Goal: Task Accomplishment & Management: Complete application form

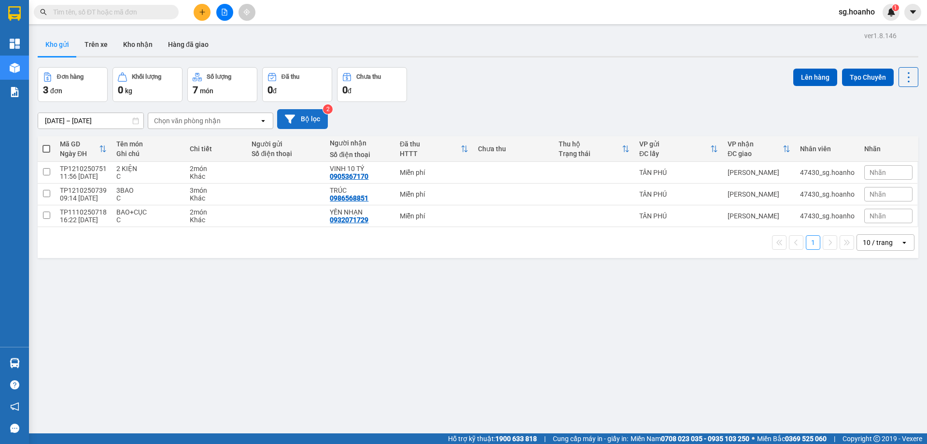
click at [307, 125] on button "Bộ lọc" at bounding box center [302, 119] width 51 height 20
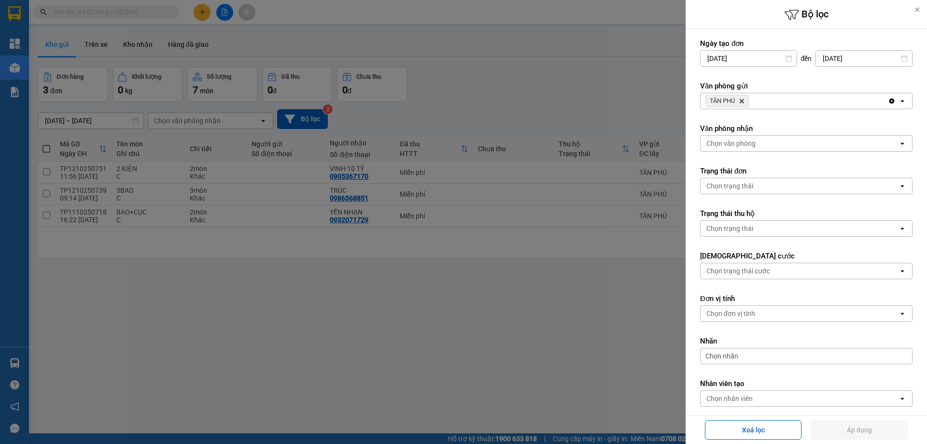
click at [743, 101] on icon "TÂN PHÚ, close by backspace" at bounding box center [742, 101] width 4 height 4
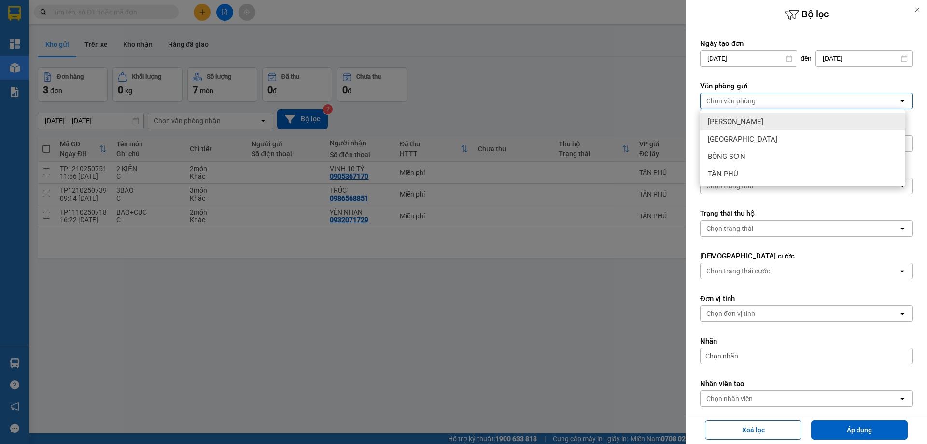
click at [743, 100] on div "Chọn văn phòng" at bounding box center [731, 101] width 49 height 10
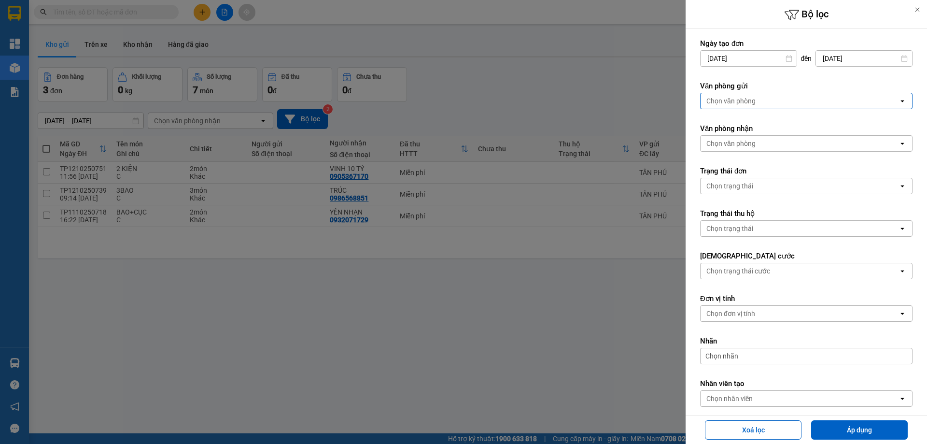
click at [741, 103] on div "Chọn văn phòng" at bounding box center [731, 101] width 49 height 10
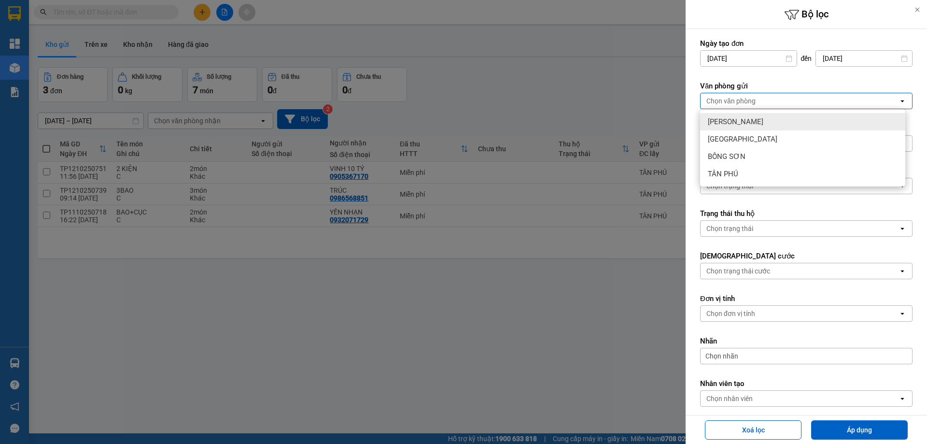
click at [745, 123] on div "[PERSON_NAME]" at bounding box center [802, 121] width 205 height 17
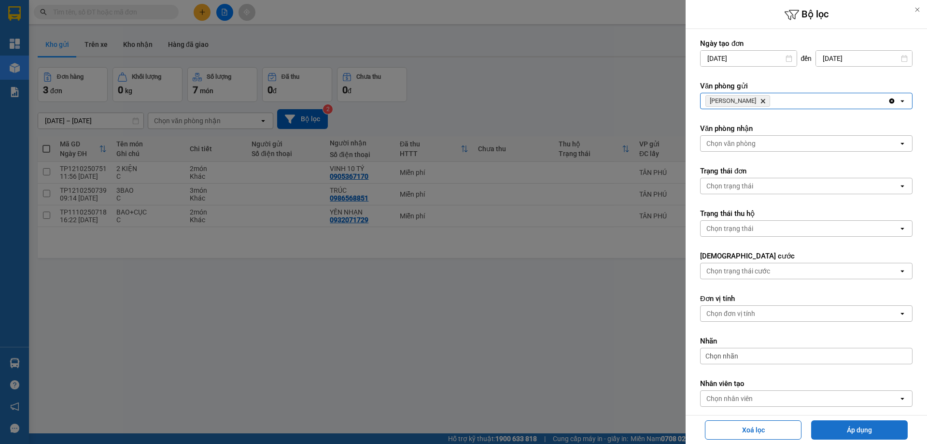
click at [837, 436] on button "Áp dụng" at bounding box center [859, 429] width 97 height 19
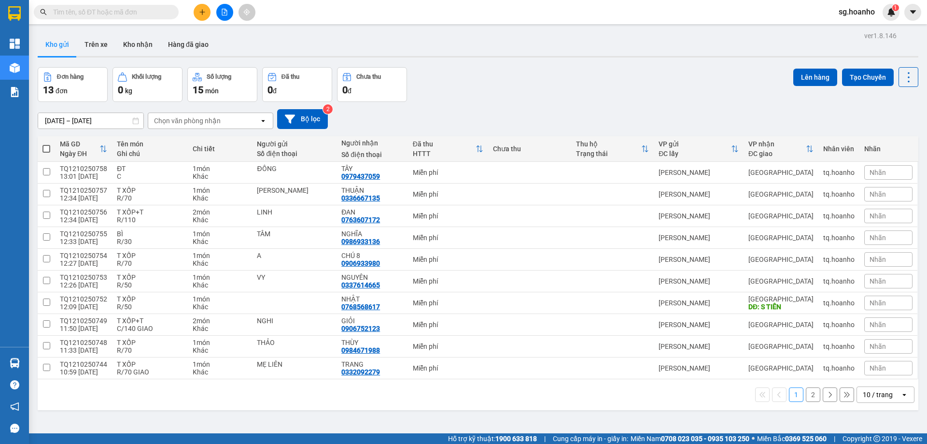
click at [877, 394] on div "10 / trang" at bounding box center [878, 395] width 30 height 10
click at [877, 377] on span "100 / trang" at bounding box center [874, 373] width 35 height 10
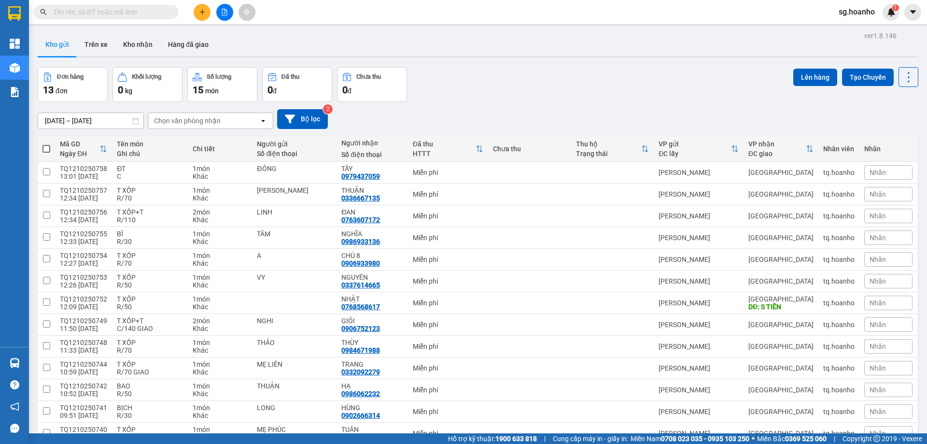
click at [207, 14] on button at bounding box center [202, 12] width 17 height 17
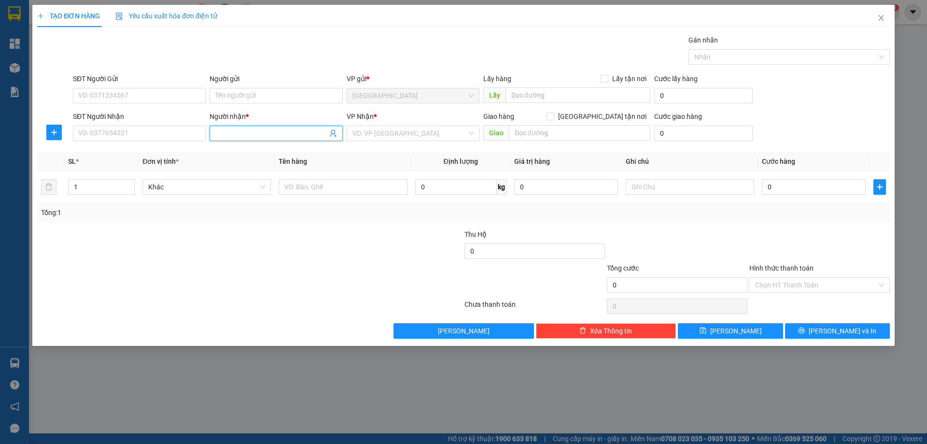
click at [235, 136] on input "Người nhận *" at bounding box center [271, 133] width 112 height 11
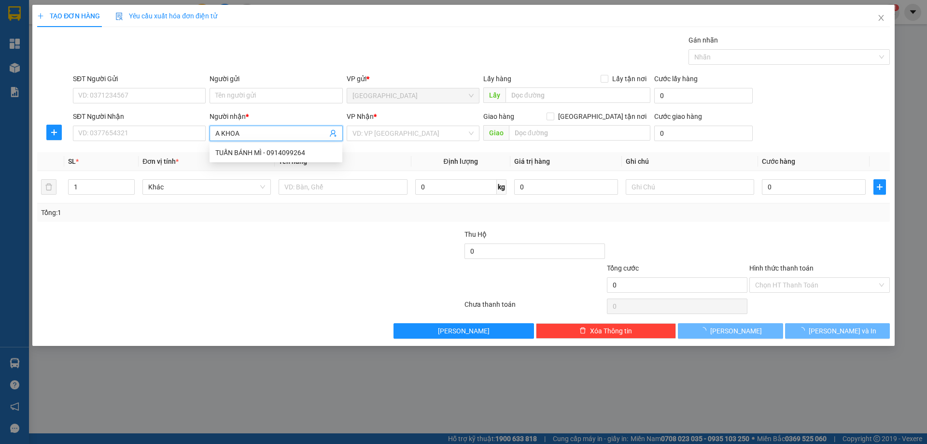
click at [222, 132] on input "A KHOA" at bounding box center [271, 133] width 112 height 11
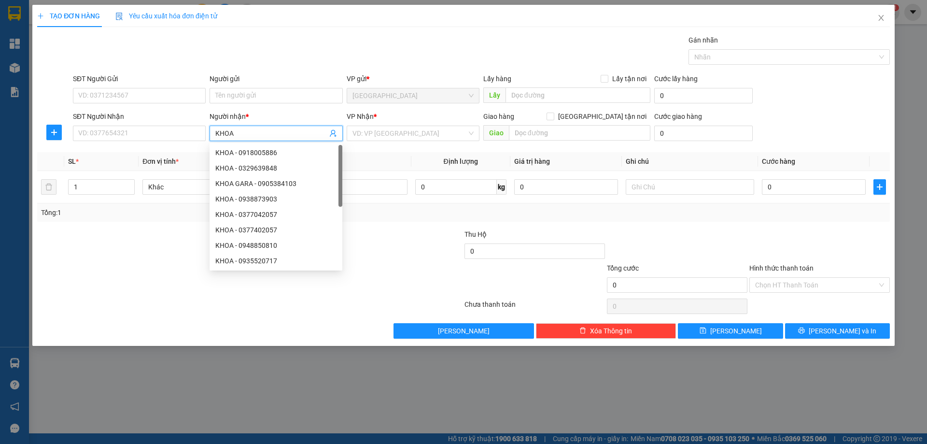
click at [260, 130] on input "KHOA" at bounding box center [271, 133] width 112 height 11
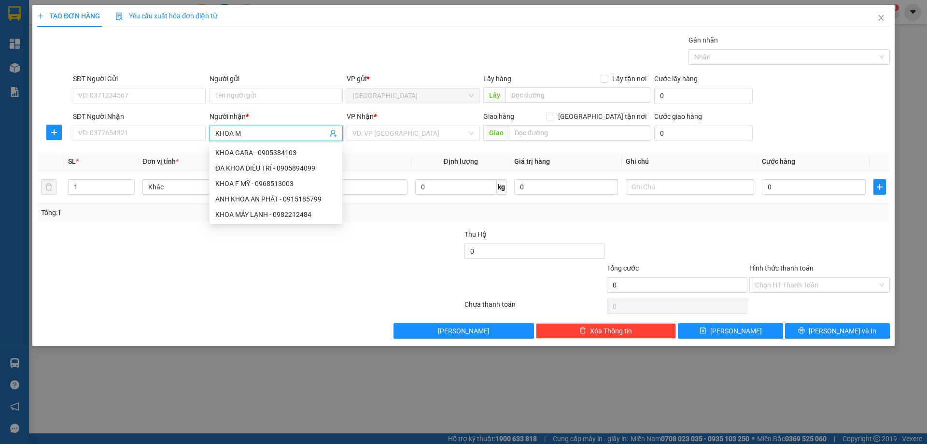
type input "KHOA MA"
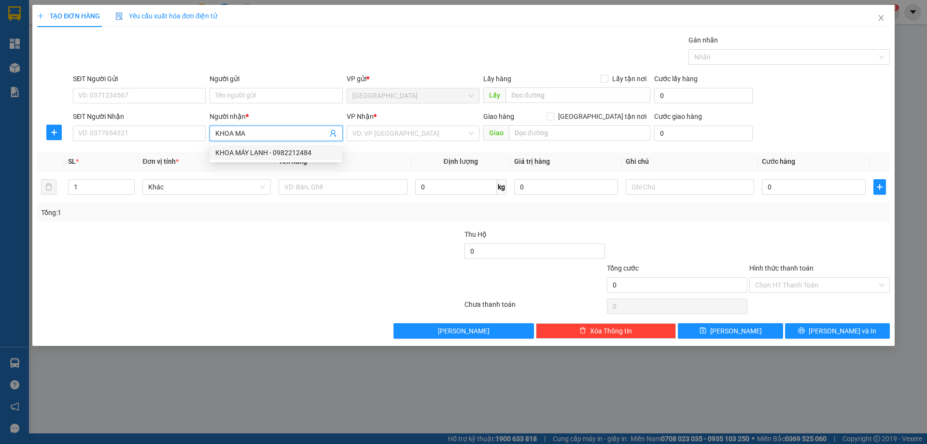
click at [250, 151] on div "KHOA MÁY LẠNH - 0982212484" at bounding box center [275, 152] width 121 height 11
type input "0982212484"
type input "KHOA MÁY LẠNH"
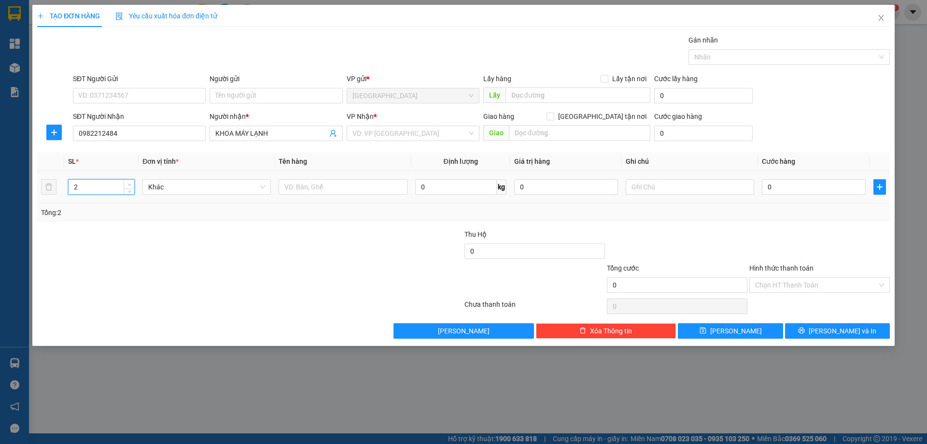
click at [132, 182] on span "up" at bounding box center [130, 185] width 6 height 6
click at [133, 181] on span "Increase Value" at bounding box center [129, 184] width 11 height 9
type input "4"
click at [133, 181] on span "Increase Value" at bounding box center [129, 184] width 11 height 9
drag, startPoint x: 396, startPoint y: 129, endPoint x: 390, endPoint y: 157, distance: 28.8
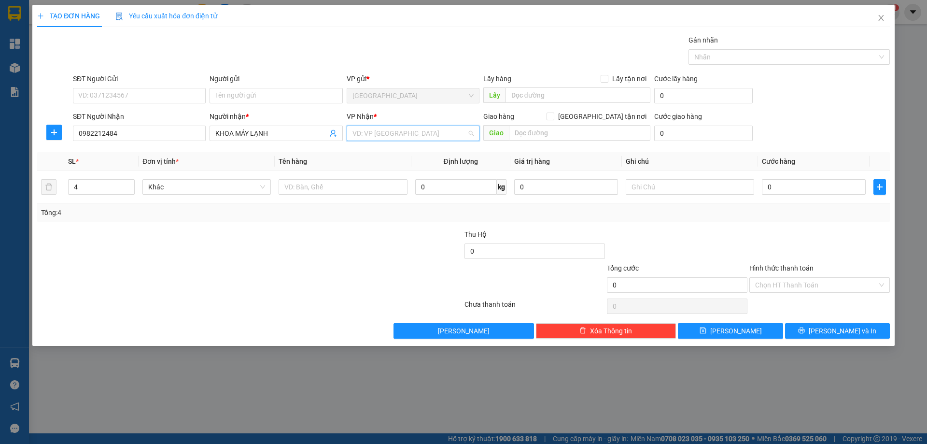
click at [396, 131] on input "search" at bounding box center [410, 133] width 114 height 14
drag, startPoint x: 390, startPoint y: 165, endPoint x: 323, endPoint y: 196, distance: 74.3
click at [388, 167] on div "[PERSON_NAME]" at bounding box center [413, 168] width 121 height 11
click at [323, 196] on div at bounding box center [343, 186] width 128 height 19
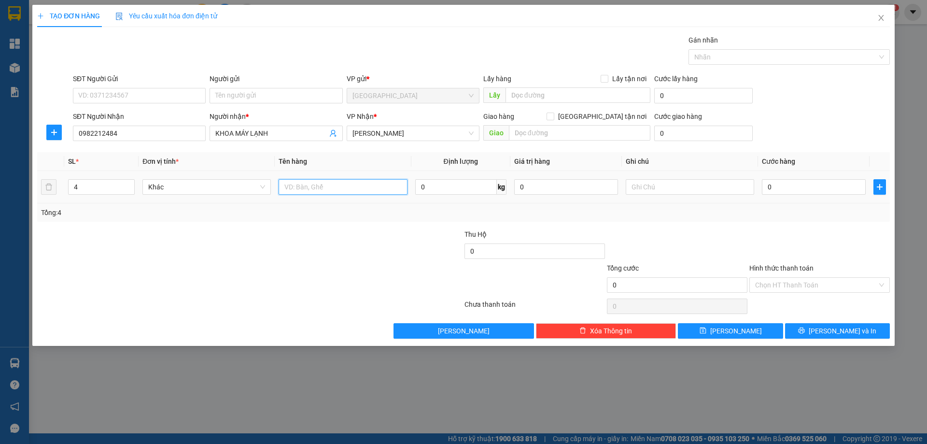
click at [324, 190] on input "text" at bounding box center [343, 186] width 128 height 15
type input "2K MÁY LẠNH"
click at [664, 185] on input "text" at bounding box center [690, 186] width 128 height 15
type input "C"
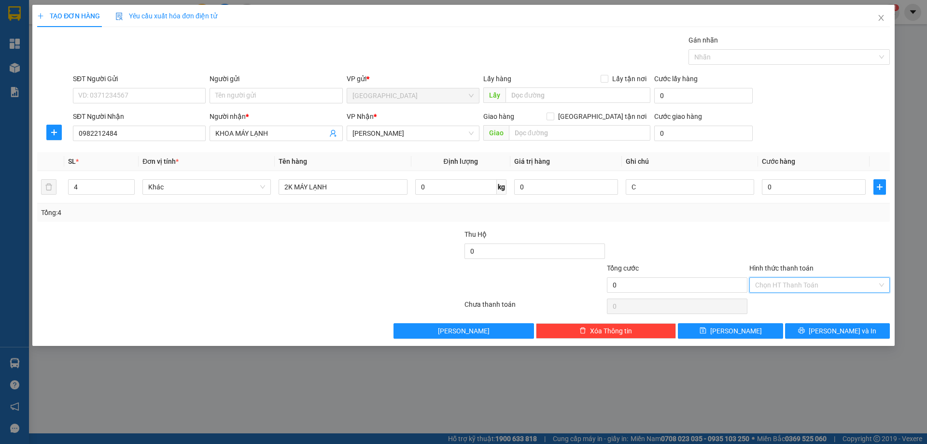
click at [791, 282] on input "Hình thức thanh toán" at bounding box center [816, 285] width 122 height 14
click at [788, 317] on div "Miễn phí" at bounding box center [819, 319] width 129 height 11
click at [817, 327] on button "[PERSON_NAME] và In" at bounding box center [837, 330] width 105 height 15
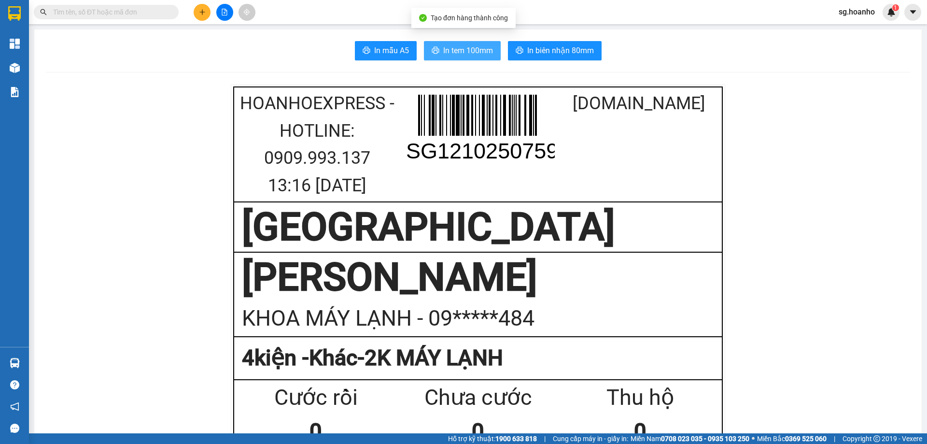
click at [480, 58] on button "In tem 100mm" at bounding box center [462, 50] width 77 height 19
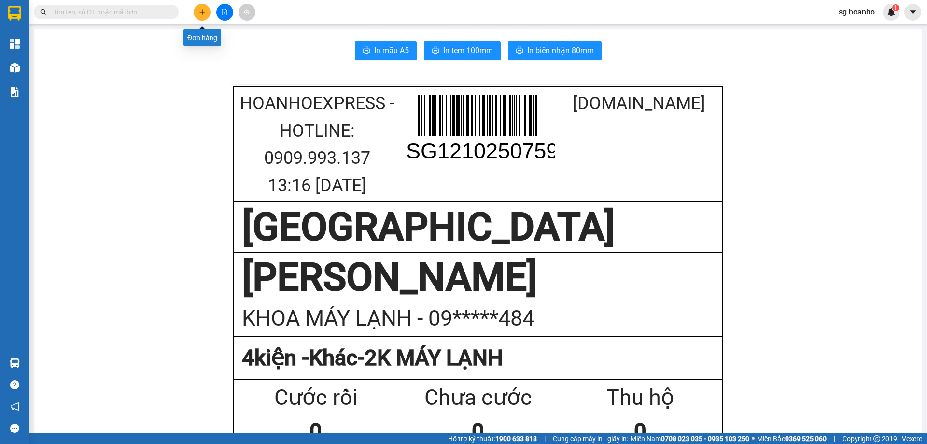
click at [206, 16] on button at bounding box center [202, 12] width 17 height 17
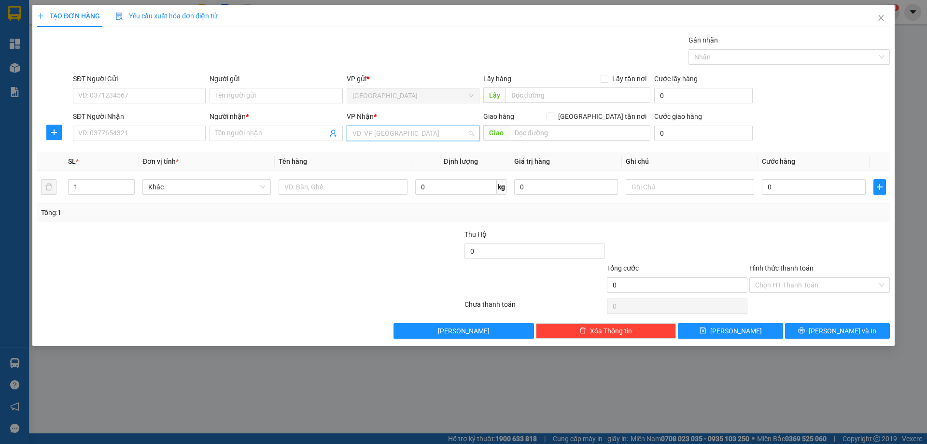
click at [374, 139] on input "search" at bounding box center [410, 133] width 114 height 14
click at [363, 168] on div "[PERSON_NAME]" at bounding box center [413, 168] width 121 height 11
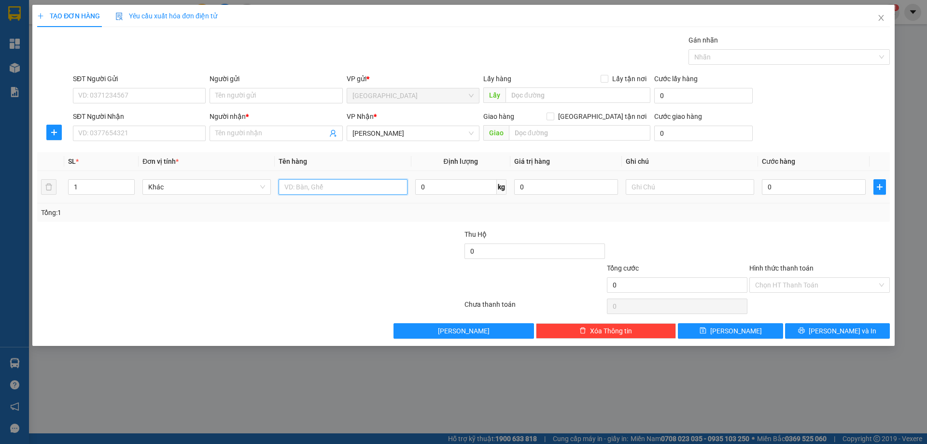
click at [312, 186] on input "text" at bounding box center [343, 186] width 128 height 15
type input "3"
type input "MÁY LANH 3K"
click at [130, 184] on icon "up" at bounding box center [129, 184] width 3 height 3
type input "3"
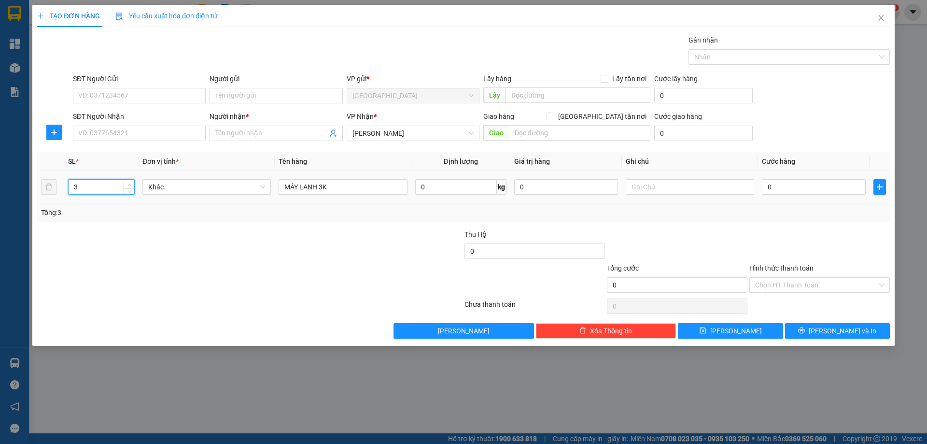
click at [130, 184] on icon "up" at bounding box center [129, 184] width 3 height 3
click at [123, 133] on input "SĐT Người Nhận" at bounding box center [139, 133] width 133 height 15
click at [224, 132] on input "Người nhận *" at bounding box center [271, 133] width 112 height 11
type input "9"
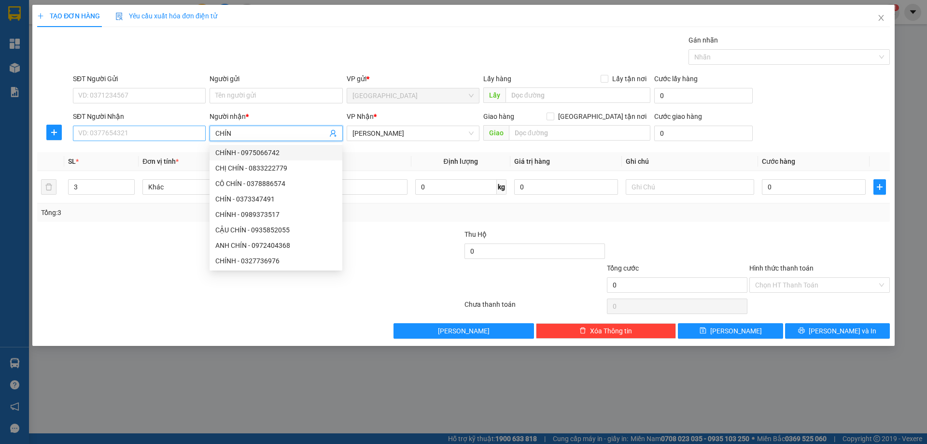
type input "CHÍN"
click at [115, 137] on input "SĐT Người Nhận" at bounding box center [139, 133] width 133 height 15
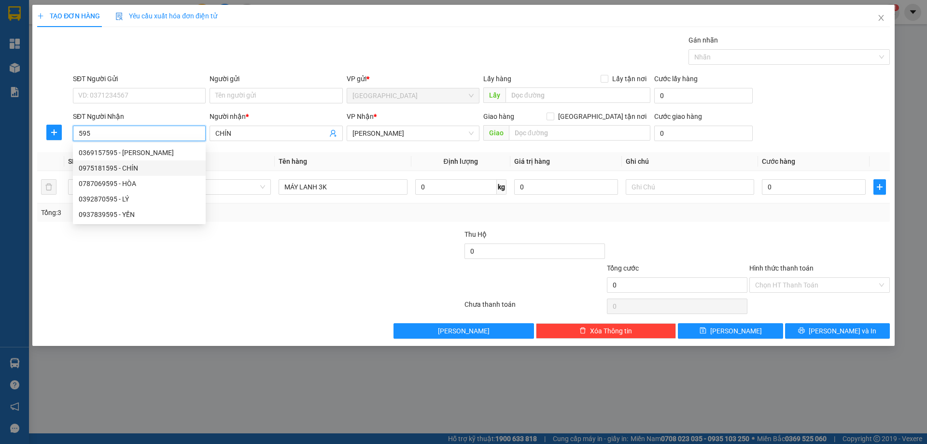
click at [135, 168] on div "0975181595 - CHÍN" at bounding box center [139, 168] width 121 height 11
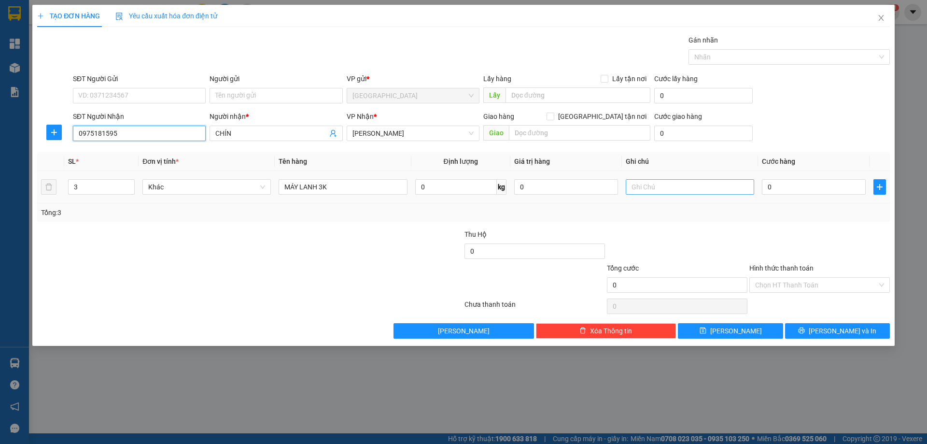
type input "0975181595"
click at [682, 190] on input "text" at bounding box center [690, 186] width 128 height 15
type input "R 200K"
drag, startPoint x: 786, startPoint y: 284, endPoint x: 784, endPoint y: 293, distance: 9.5
click at [786, 287] on input "Hình thức thanh toán" at bounding box center [816, 285] width 122 height 14
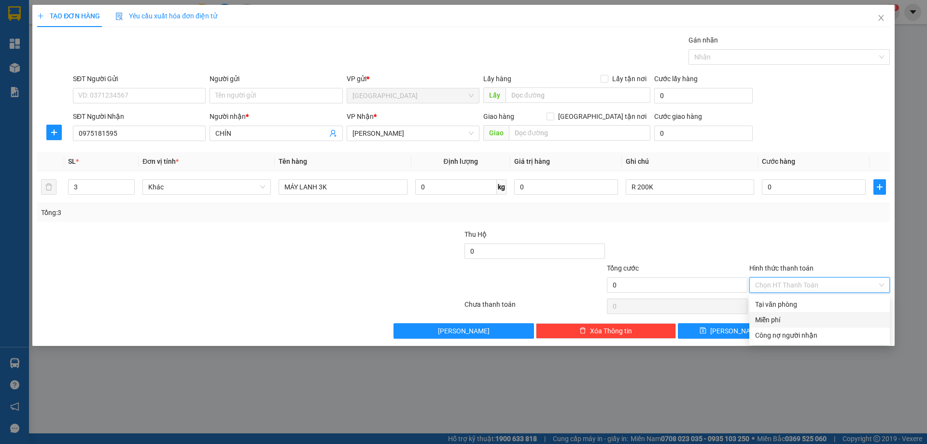
drag, startPoint x: 772, startPoint y: 312, endPoint x: 777, endPoint y: 320, distance: 8.4
click at [773, 315] on div "Miễn phí" at bounding box center [819, 319] width 141 height 15
click at [798, 333] on button "[PERSON_NAME] và In" at bounding box center [837, 330] width 105 height 15
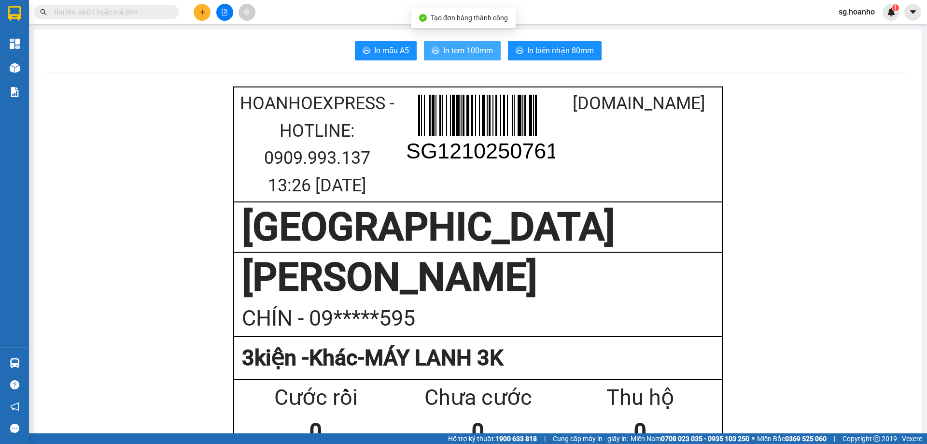
click at [466, 53] on span "In tem 100mm" at bounding box center [468, 50] width 50 height 12
